Goal: Browse casually

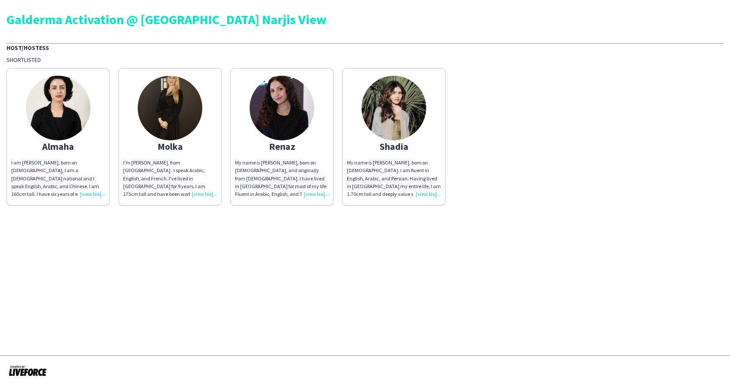
click at [399, 109] on img at bounding box center [394, 108] width 65 height 65
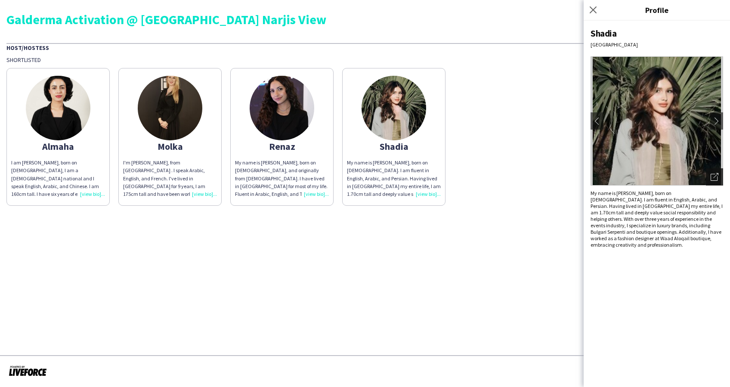
click at [718, 175] on icon "Open photos pop-in" at bounding box center [715, 177] width 8 height 8
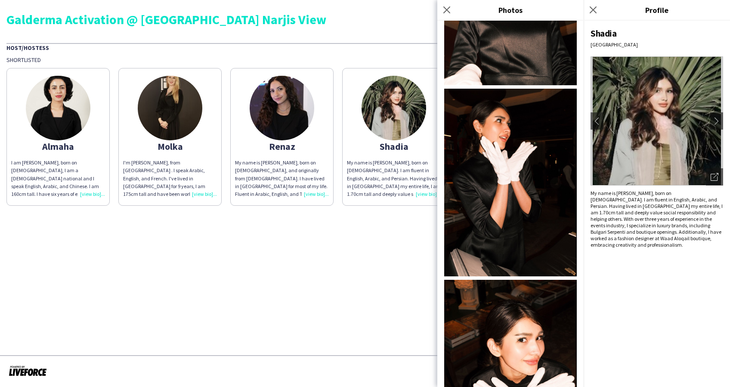
scroll to position [751, 0]
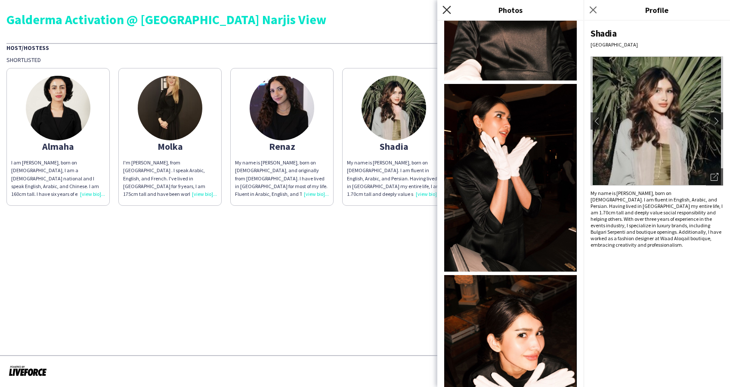
click at [444, 11] on icon "Close pop-in" at bounding box center [447, 10] width 8 height 8
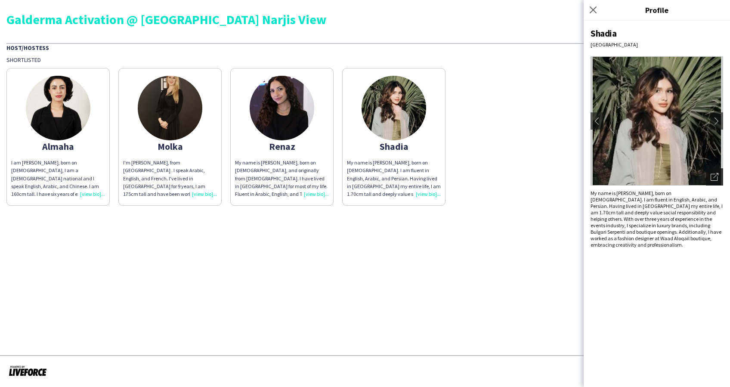
click at [722, 177] on div "Open photos pop-in" at bounding box center [714, 176] width 17 height 17
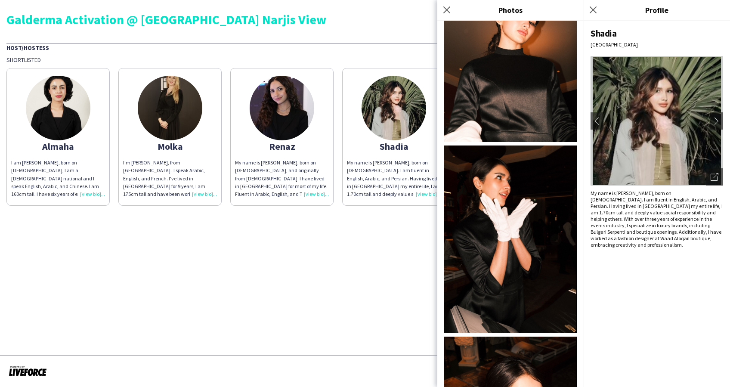
scroll to position [746, 0]
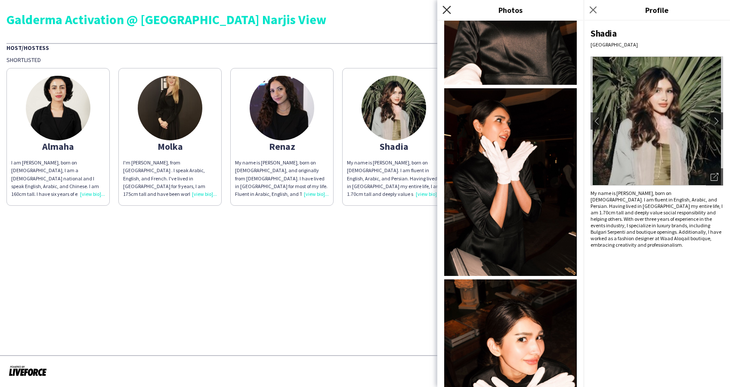
click at [447, 8] on icon "Close pop-in" at bounding box center [447, 10] width 8 height 8
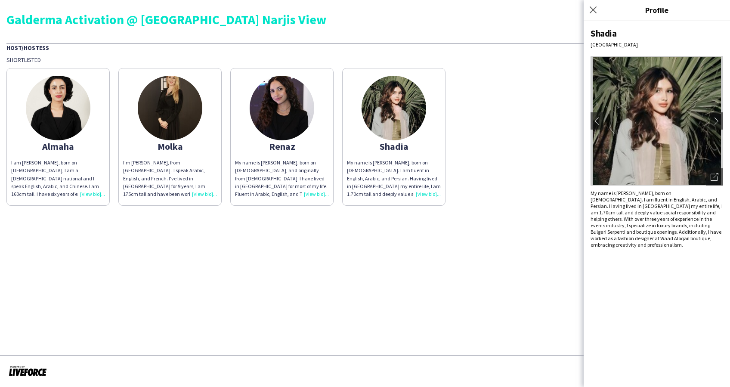
click at [53, 117] on img at bounding box center [58, 108] width 65 height 65
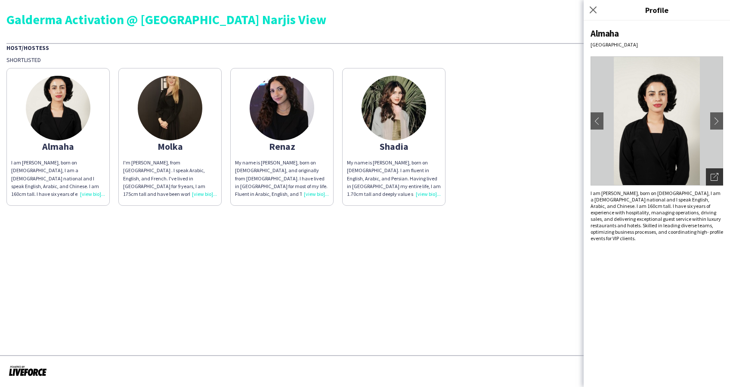
click at [716, 180] on icon "Open photos pop-in" at bounding box center [715, 177] width 8 height 8
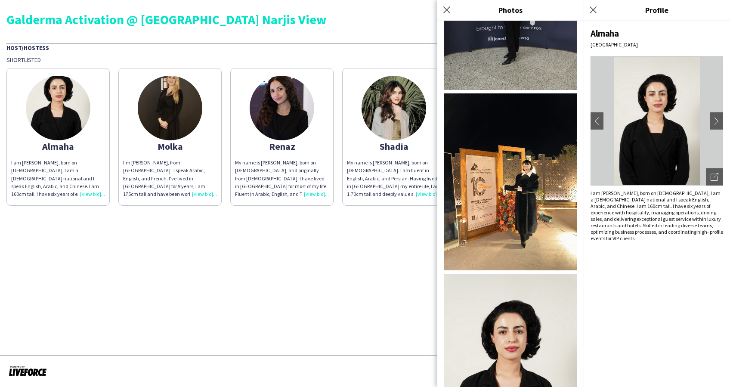
scroll to position [328, 0]
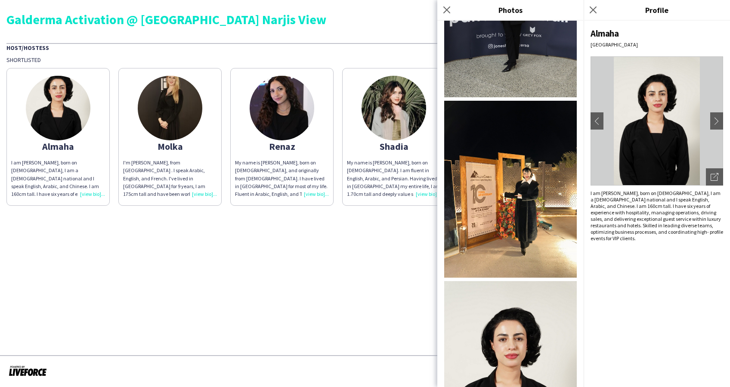
click at [541, 204] on img at bounding box center [510, 189] width 133 height 177
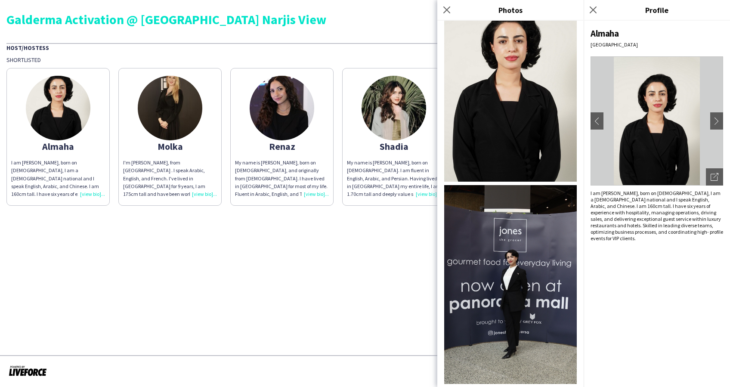
scroll to position [0, 0]
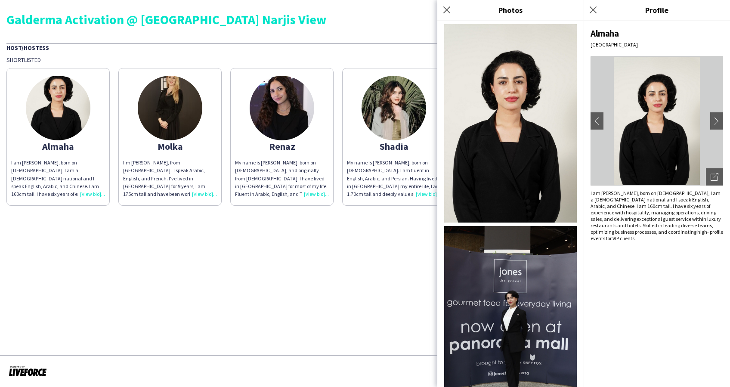
click at [523, 146] on img at bounding box center [510, 123] width 133 height 199
click at [168, 93] on img at bounding box center [170, 108] width 65 height 65
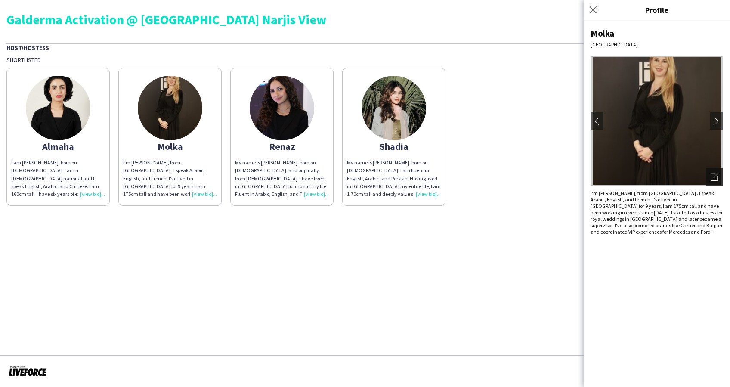
click at [720, 178] on div "Open photos pop-in" at bounding box center [714, 176] width 17 height 17
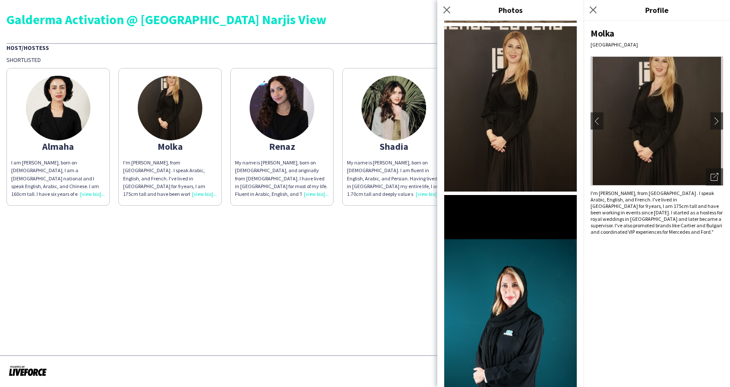
scroll to position [582, 0]
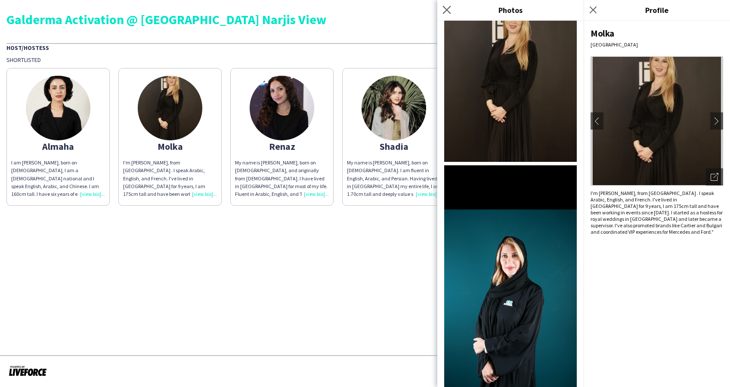
click at [451, 7] on app-icon "Close pop-in" at bounding box center [447, 10] width 12 height 12
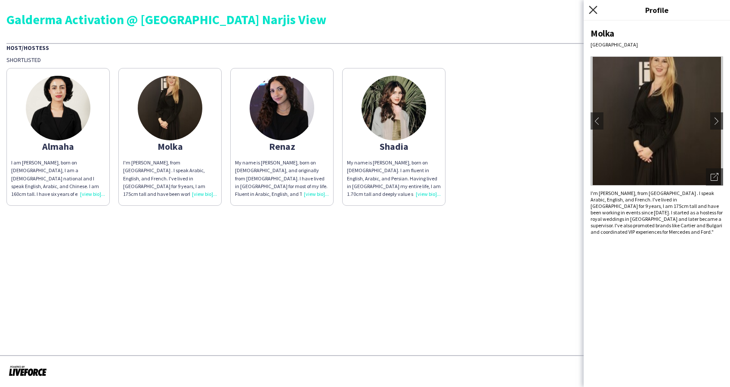
click at [593, 9] on icon at bounding box center [593, 10] width 8 height 8
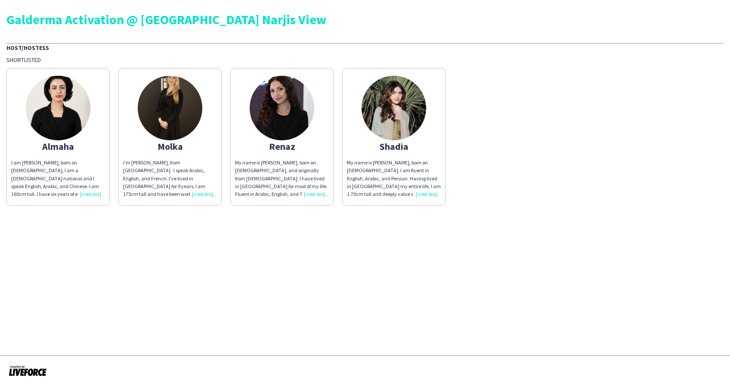
click at [314, 114] on img at bounding box center [282, 108] width 65 height 65
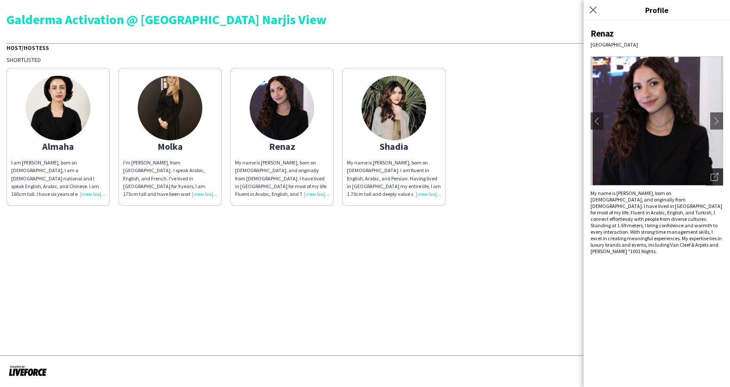
click at [719, 176] on icon "Open photos pop-in" at bounding box center [715, 177] width 8 height 8
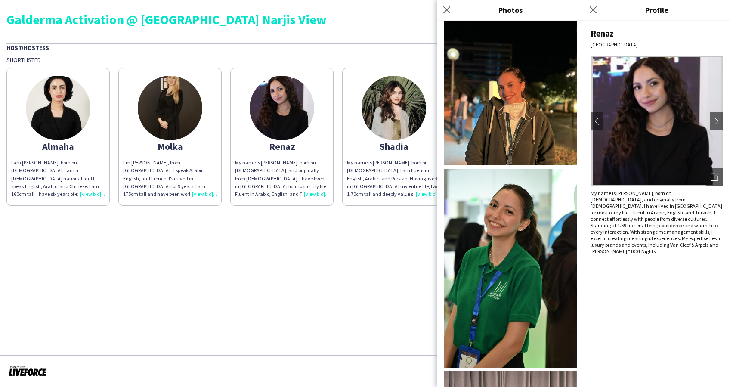
scroll to position [960, 0]
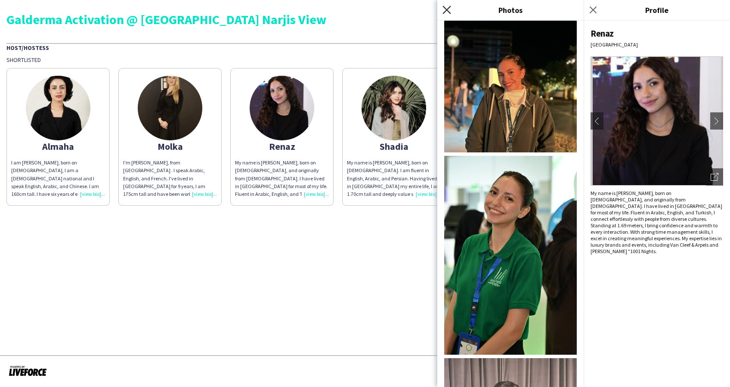
click at [446, 9] on icon at bounding box center [447, 10] width 8 height 8
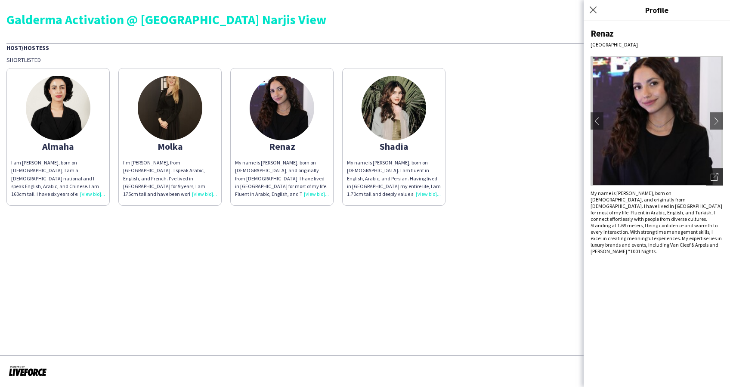
click at [717, 172] on div "Open photos pop-in" at bounding box center [714, 176] width 17 height 17
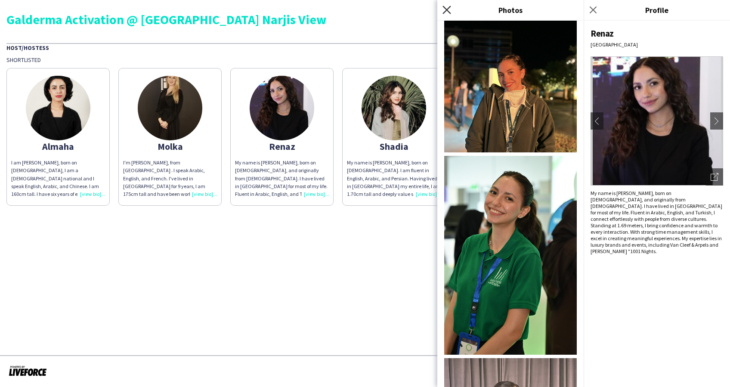
click at [448, 12] on icon "Close pop-in" at bounding box center [447, 10] width 8 height 8
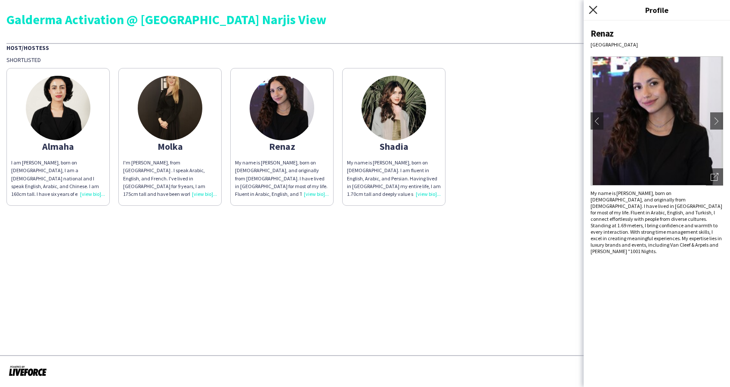
click at [593, 11] on icon "Close pop-in" at bounding box center [593, 10] width 8 height 8
